Goal: Transaction & Acquisition: Purchase product/service

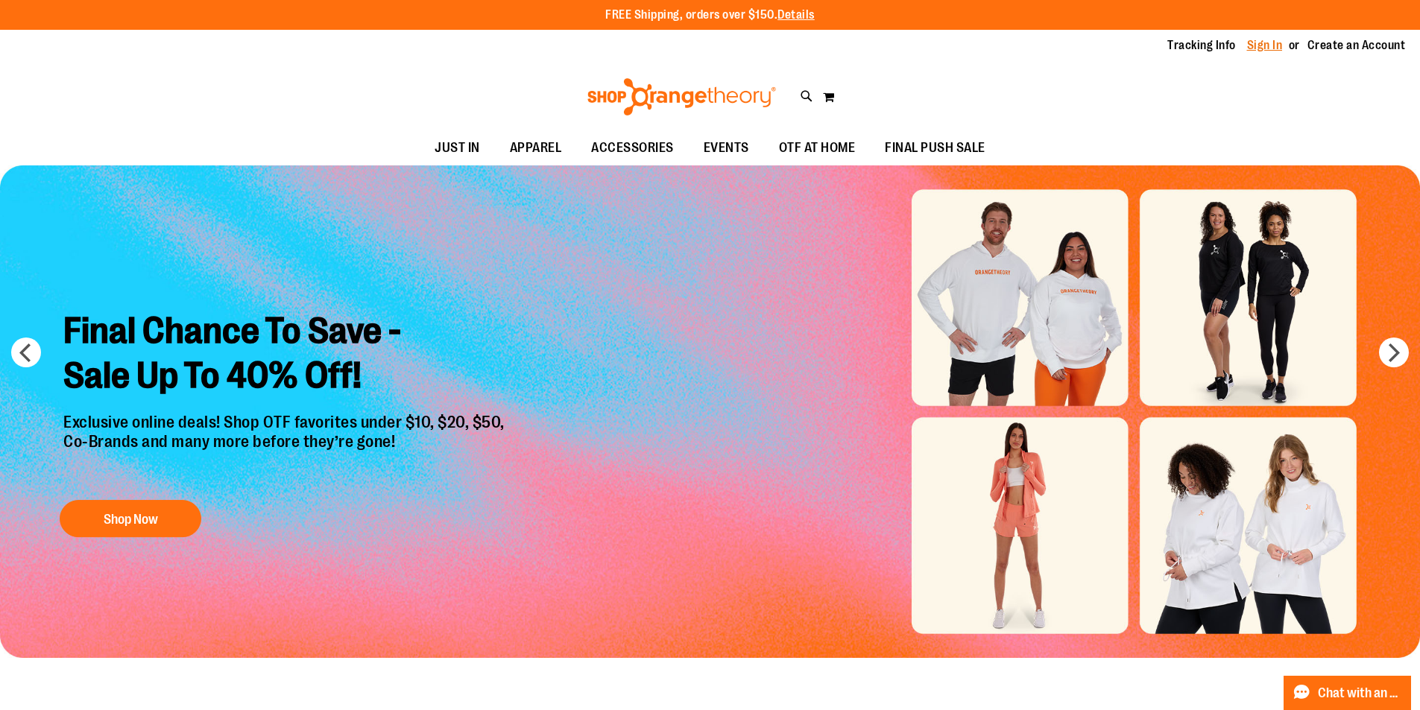
click at [1266, 44] on link "Sign In" at bounding box center [1265, 45] width 36 height 16
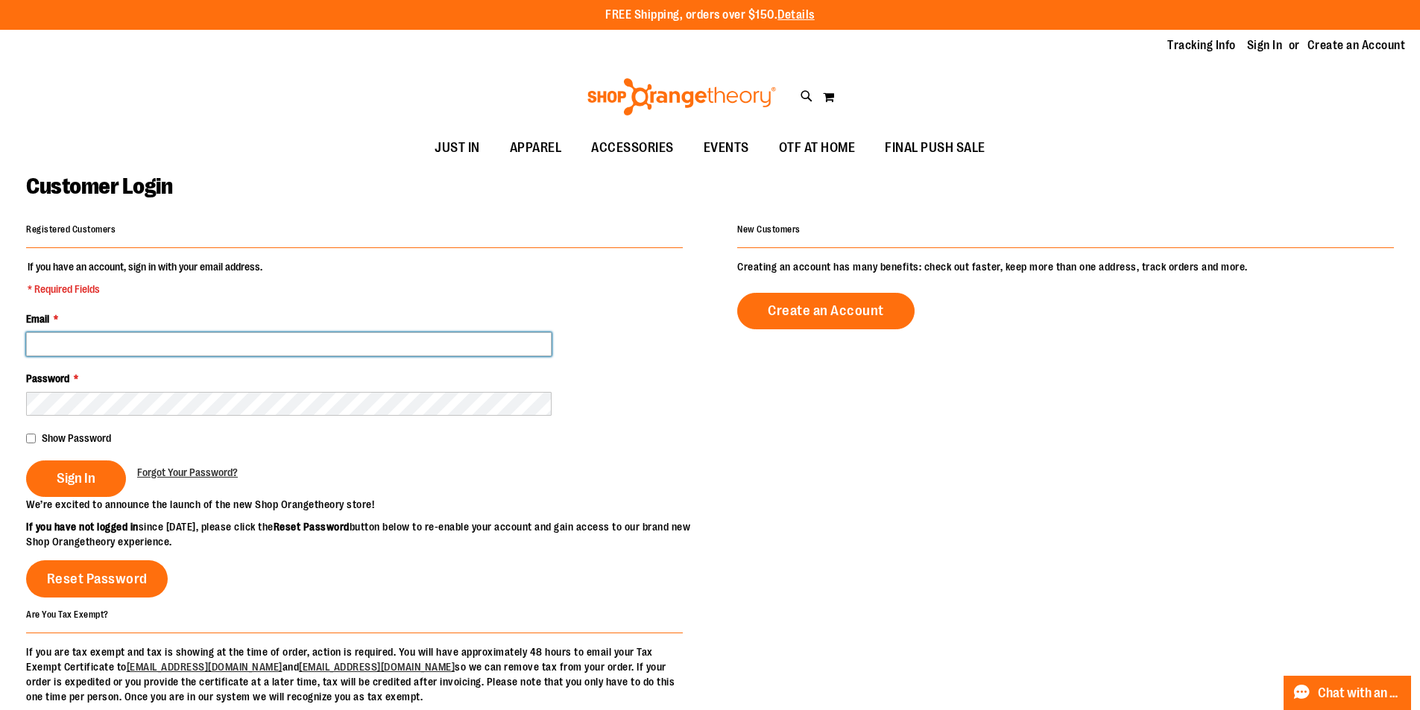
type input "**********"
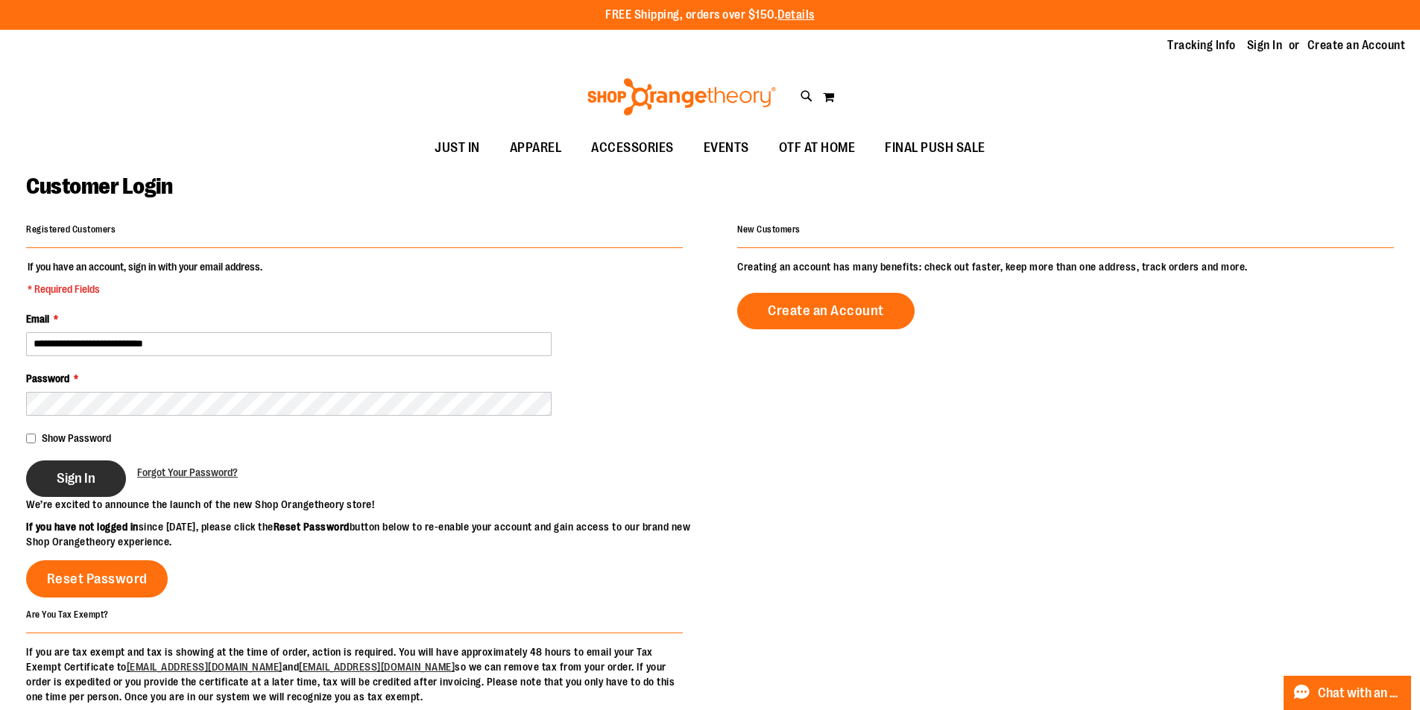
click at [73, 474] on span "Sign In" at bounding box center [76, 478] width 39 height 16
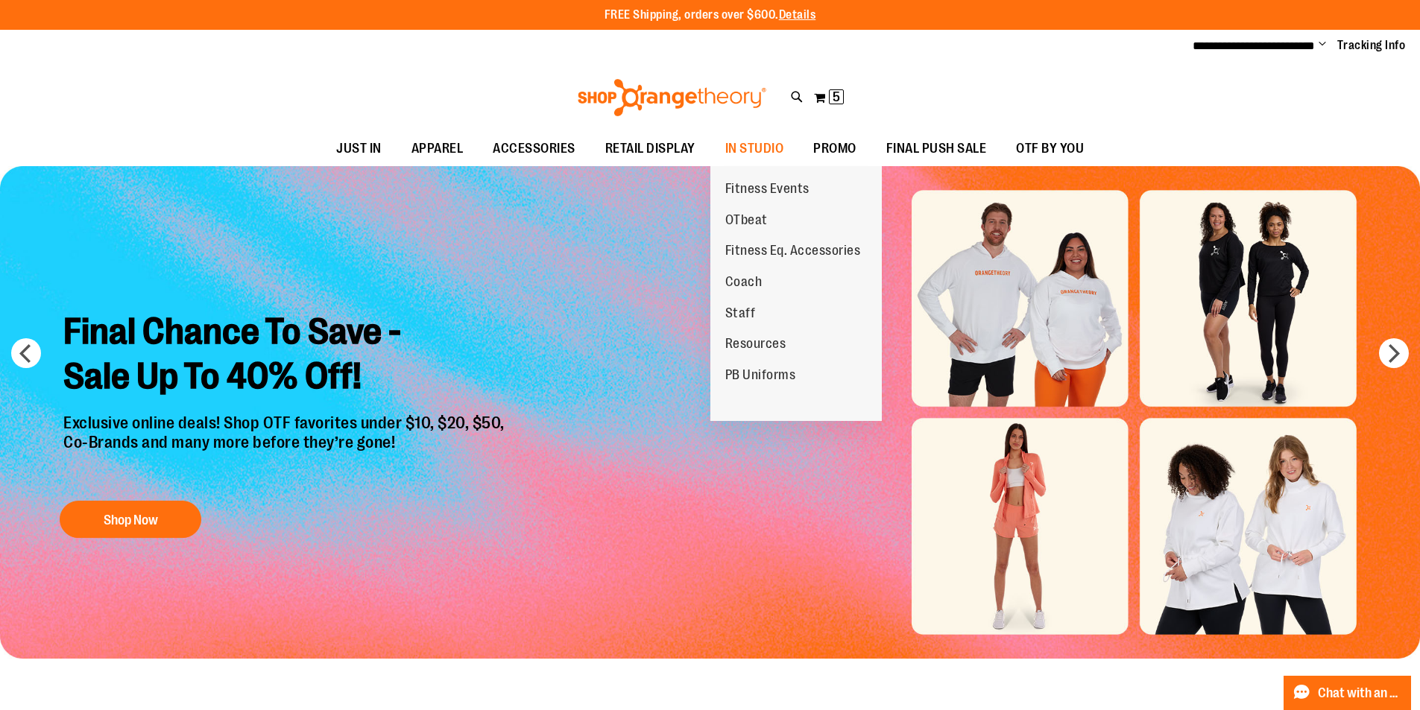
click at [740, 214] on span "OTbeat" at bounding box center [746, 221] width 42 height 19
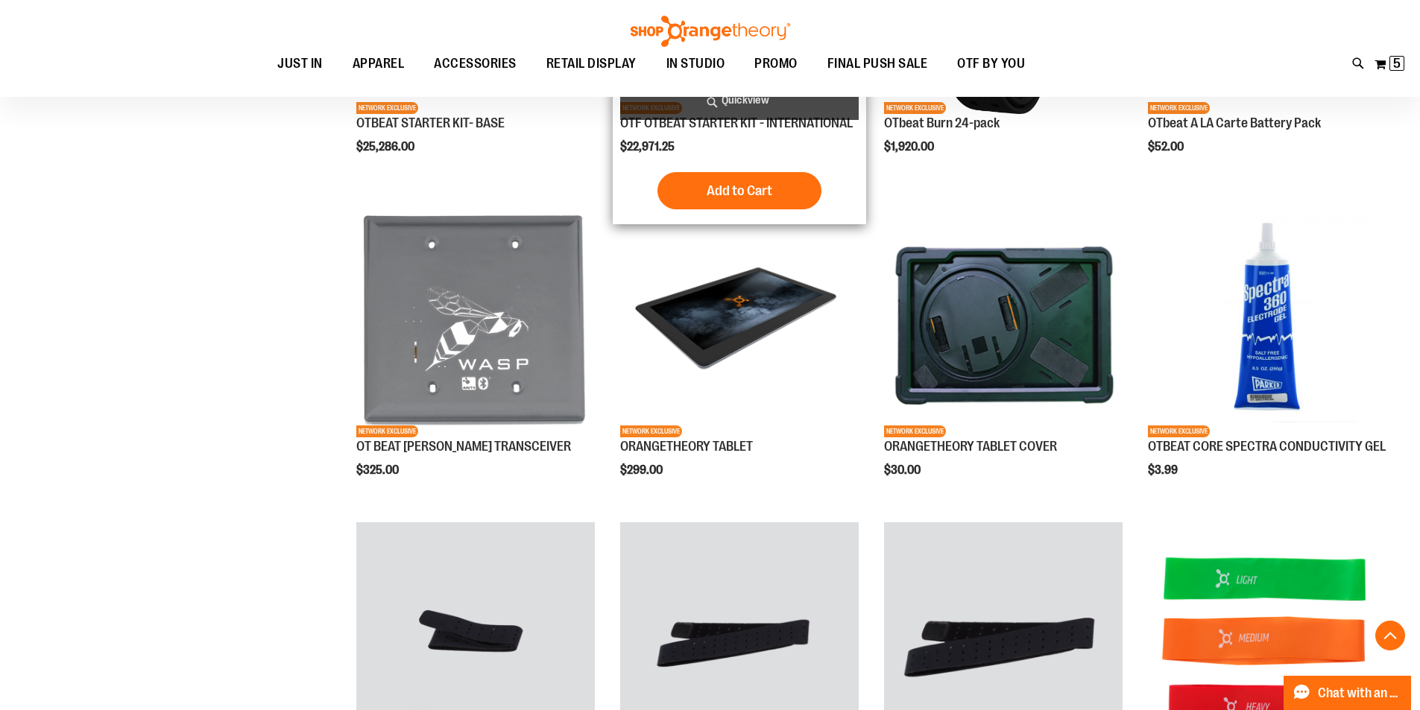
scroll to position [878, 0]
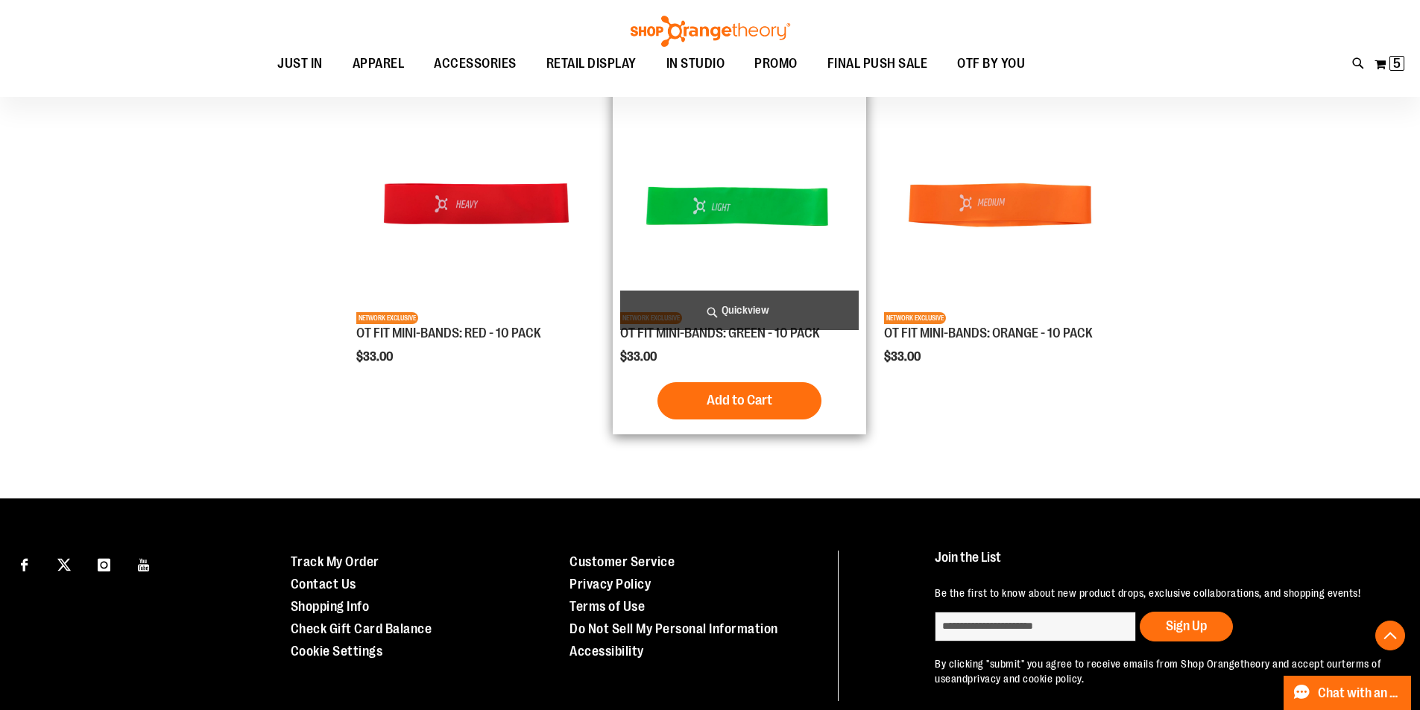
scroll to position [1027, 0]
